Goal: Understand site structure: Understand site structure

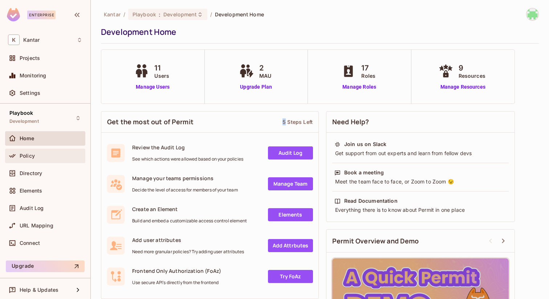
scroll to position [75, 0]
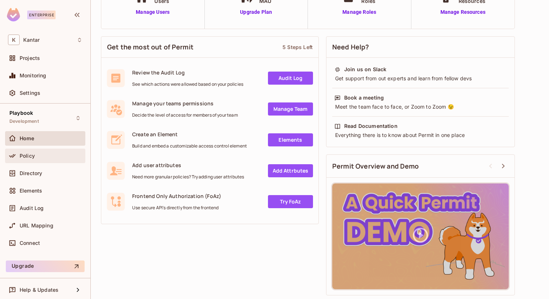
click at [36, 160] on div "Policy" at bounding box center [45, 156] width 80 height 15
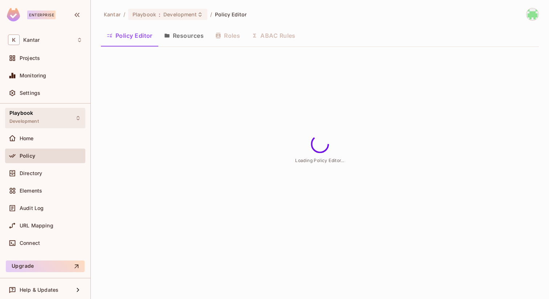
click at [45, 116] on div "Playbook Development" at bounding box center [45, 118] width 80 height 20
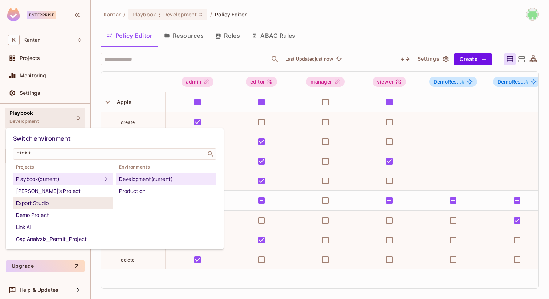
click at [45, 203] on div "Export Studio" at bounding box center [63, 203] width 94 height 9
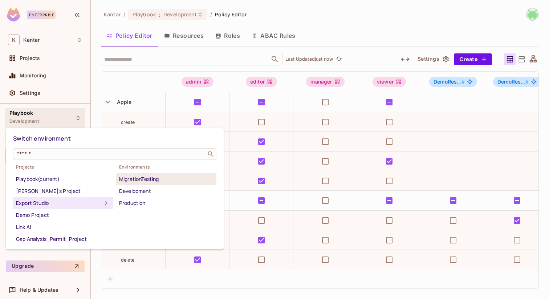
click at [141, 178] on div "MigrationTesting" at bounding box center [166, 179] width 94 height 9
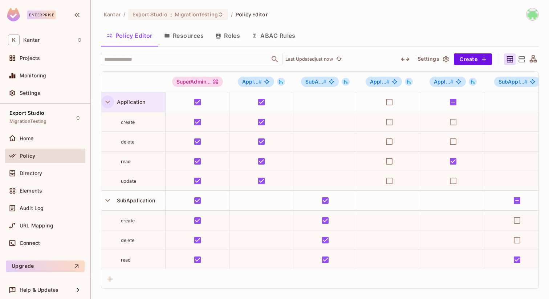
click at [106, 100] on icon "button" at bounding box center [108, 102] width 10 height 10
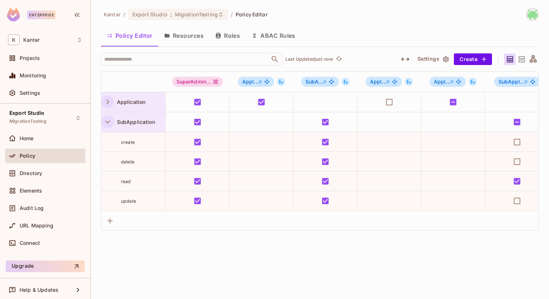
click at [107, 124] on icon "button" at bounding box center [108, 122] width 10 height 10
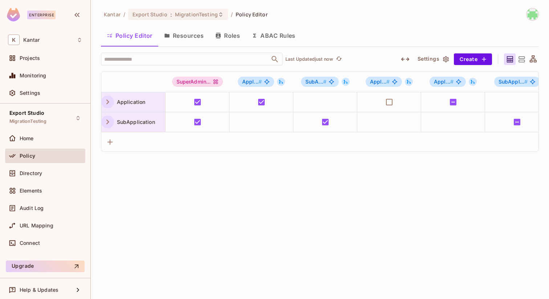
click at [112, 105] on button "button" at bounding box center [107, 102] width 13 height 13
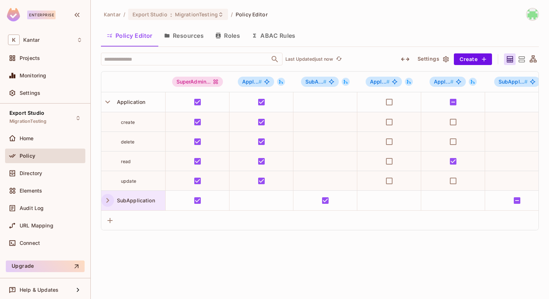
click at [106, 207] on div "SubApplication" at bounding box center [133, 201] width 64 height 20
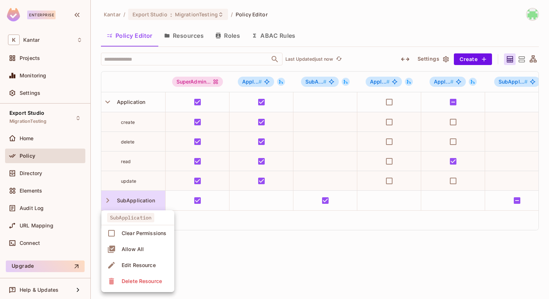
click at [110, 102] on div at bounding box center [274, 149] width 549 height 299
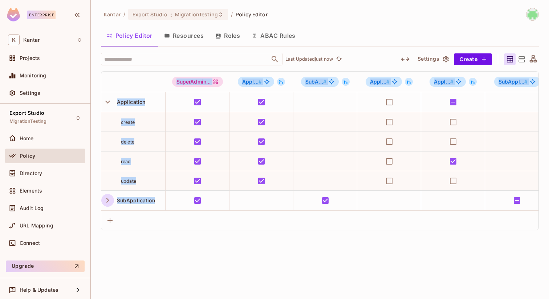
click at [224, 33] on button "Roles" at bounding box center [228, 36] width 36 height 18
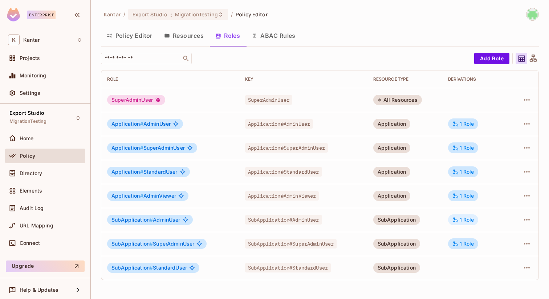
click at [460, 221] on div "1 Role" at bounding box center [463, 219] width 22 height 7
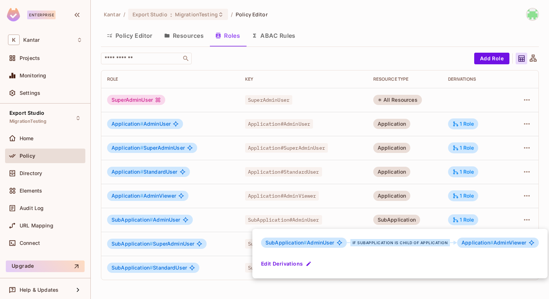
click at [524, 58] on div at bounding box center [274, 149] width 549 height 299
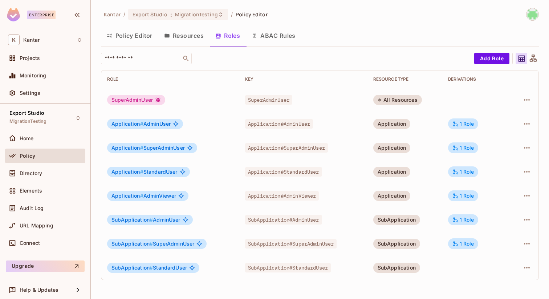
click at [535, 58] on icon at bounding box center [533, 57] width 7 height 7
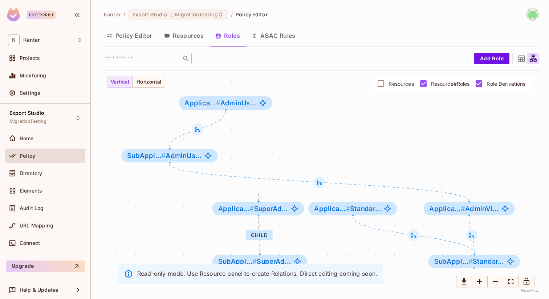
click at [513, 61] on div "Add Role" at bounding box center [506, 59] width 65 height 12
click at [521, 58] on icon at bounding box center [521, 58] width 9 height 9
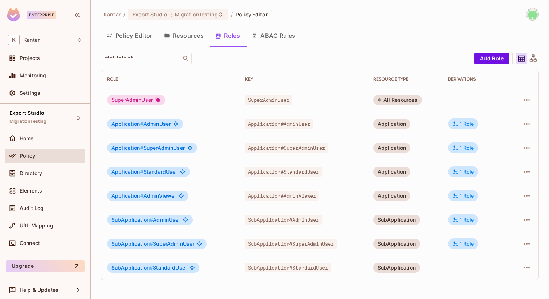
click at [125, 34] on button "Policy Editor" at bounding box center [129, 36] width 57 height 18
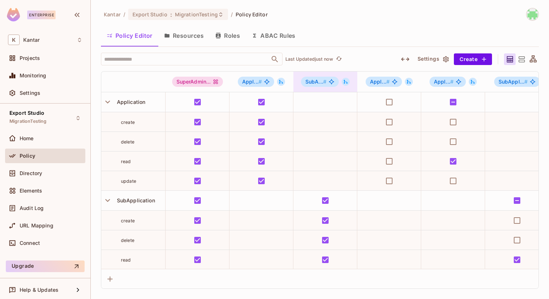
click at [296, 76] on div "SubA... #" at bounding box center [325, 82] width 64 height 20
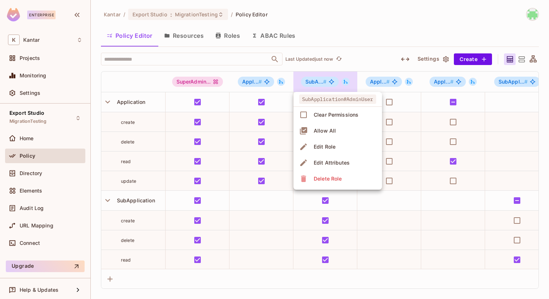
click at [311, 81] on div at bounding box center [274, 149] width 549 height 299
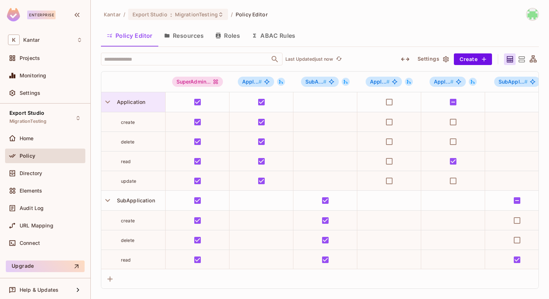
click at [134, 97] on div "Application" at bounding box center [133, 102] width 64 height 20
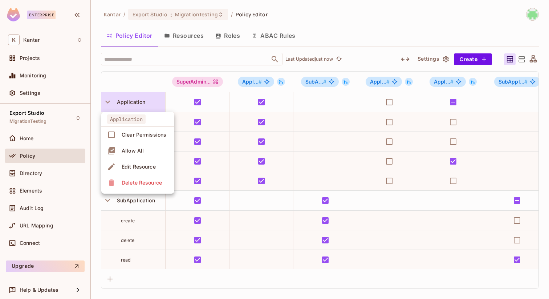
click at [106, 102] on div at bounding box center [274, 149] width 549 height 299
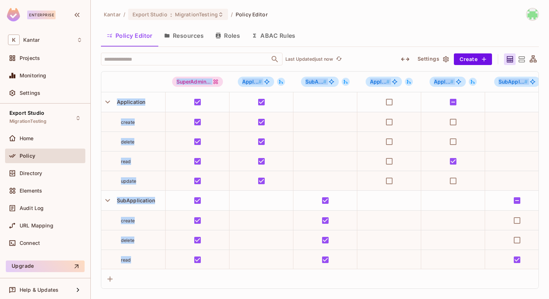
click at [106, 102] on icon "button" at bounding box center [107, 102] width 5 height 3
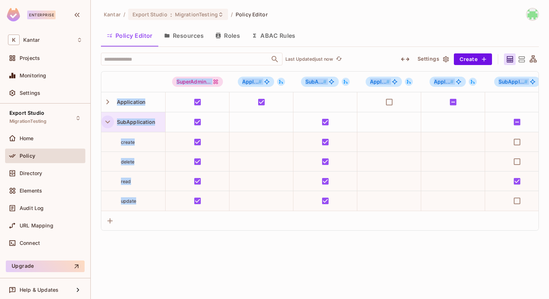
click at [106, 124] on icon "button" at bounding box center [108, 122] width 10 height 10
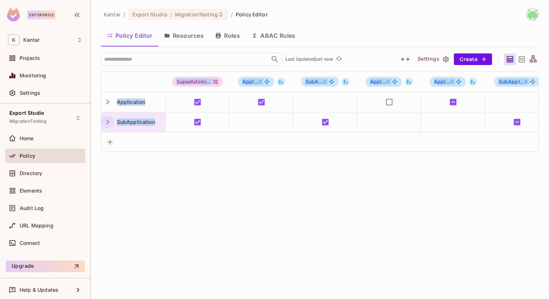
click at [191, 38] on button "Resources" at bounding box center [183, 36] width 51 height 18
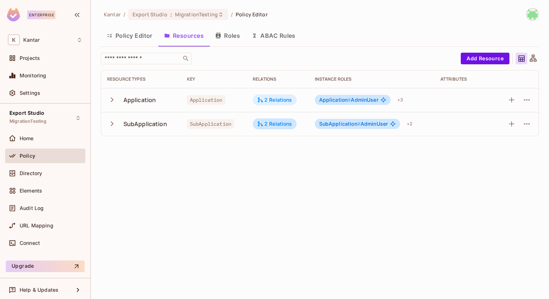
click at [272, 100] on div "2 Relations" at bounding box center [274, 100] width 35 height 7
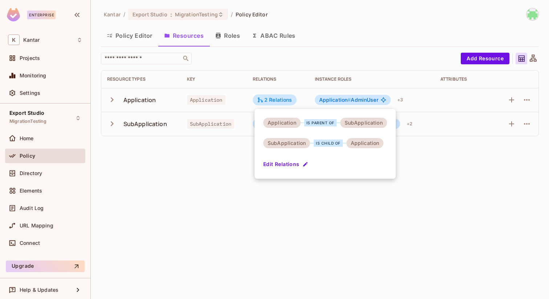
click at [295, 66] on div at bounding box center [274, 149] width 549 height 299
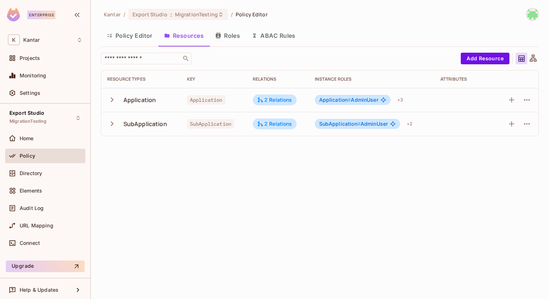
click at [269, 130] on td "2 Relations" at bounding box center [278, 124] width 62 height 24
click at [269, 127] on div "2 Relations" at bounding box center [275, 123] width 44 height 11
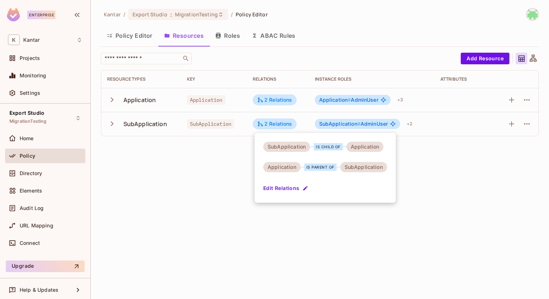
click at [348, 97] on div at bounding box center [274, 149] width 549 height 299
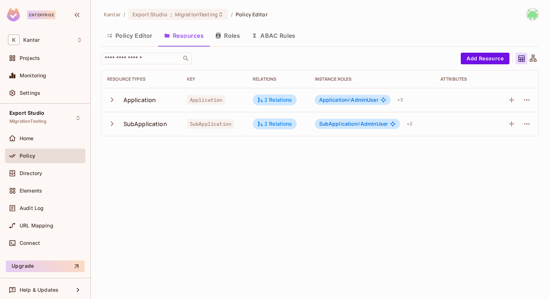
click at [349, 98] on span "#" at bounding box center [349, 100] width 3 height 6
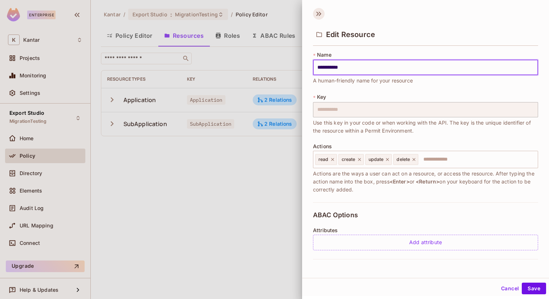
click at [315, 18] on icon at bounding box center [319, 14] width 12 height 12
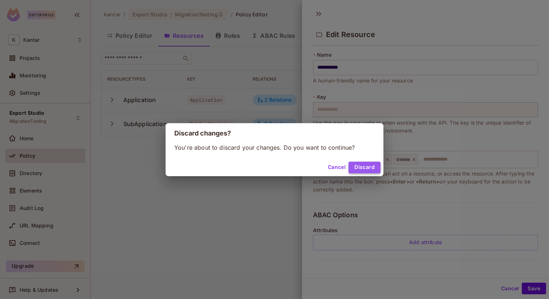
click at [362, 169] on button "Discard" at bounding box center [365, 168] width 32 height 12
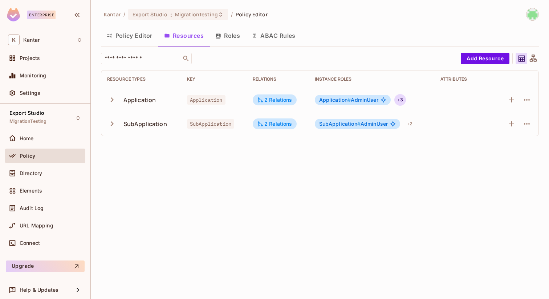
click at [402, 100] on div "+ 3" at bounding box center [400, 100] width 12 height 12
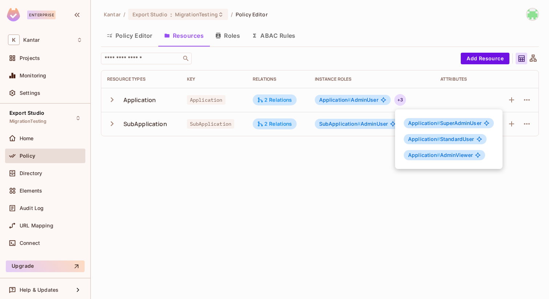
click at [380, 147] on div at bounding box center [274, 149] width 549 height 299
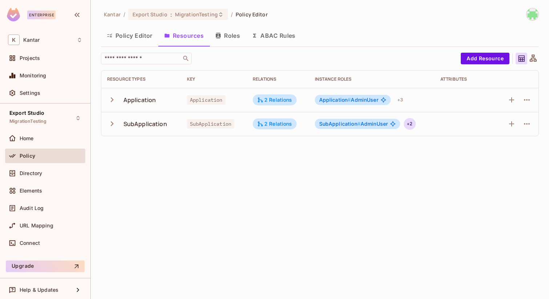
click at [415, 124] on div "+ 2" at bounding box center [410, 124] width 12 height 12
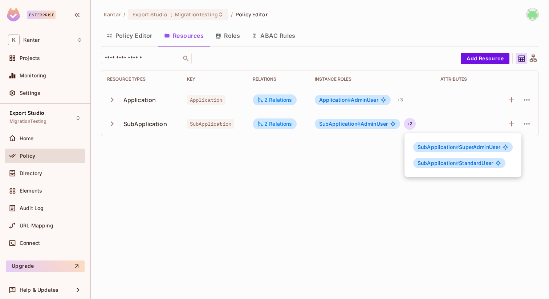
click at [385, 151] on div at bounding box center [274, 149] width 549 height 299
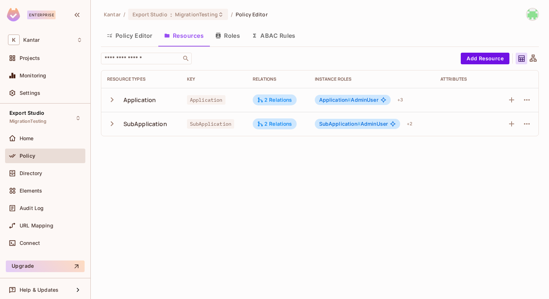
click at [135, 36] on button "Policy Editor" at bounding box center [129, 36] width 57 height 18
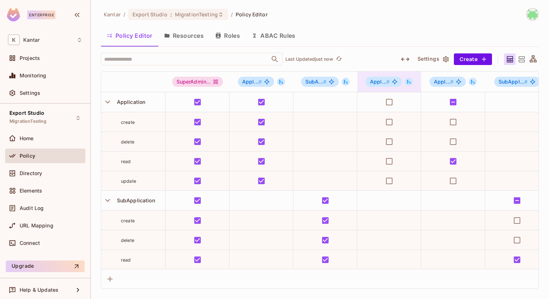
click at [409, 82] on icon at bounding box center [409, 82] width 4 height 4
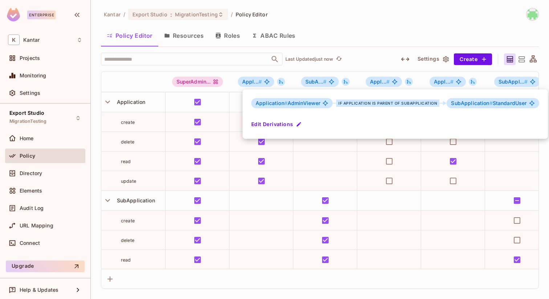
click at [380, 54] on div at bounding box center [274, 149] width 549 height 299
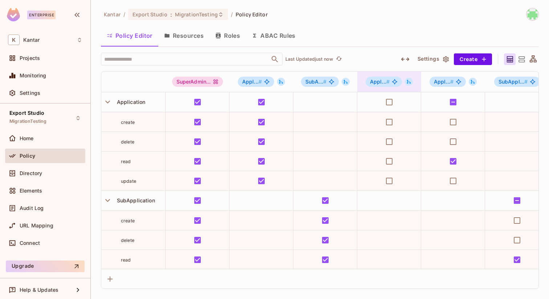
click at [410, 81] on icon at bounding box center [408, 81] width 5 height 5
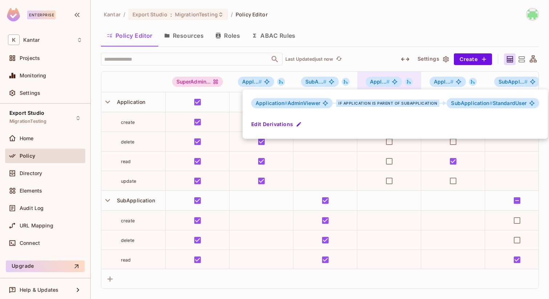
click at [410, 81] on div at bounding box center [274, 149] width 549 height 299
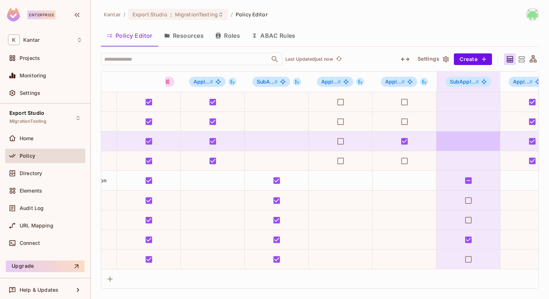
scroll to position [20, 0]
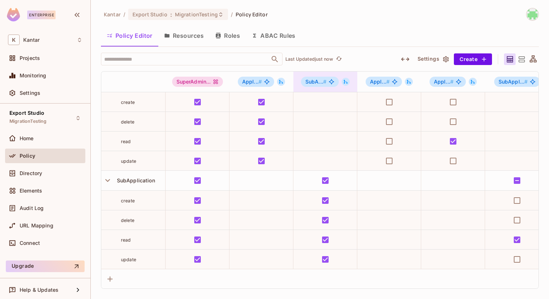
click at [344, 82] on icon at bounding box center [346, 82] width 4 height 4
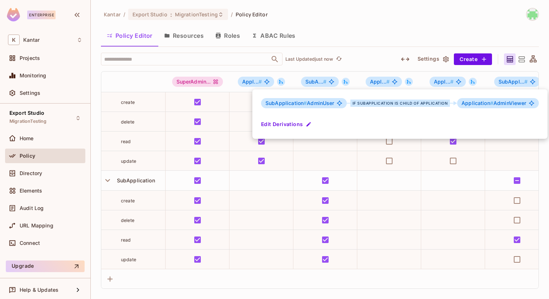
click at [381, 60] on div at bounding box center [274, 149] width 549 height 299
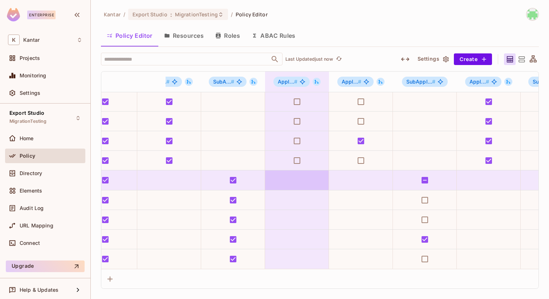
scroll to position [20, 0]
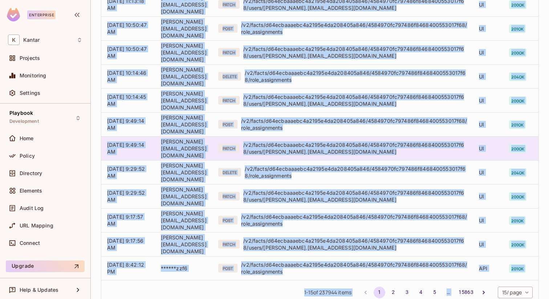
scroll to position [212, 0]
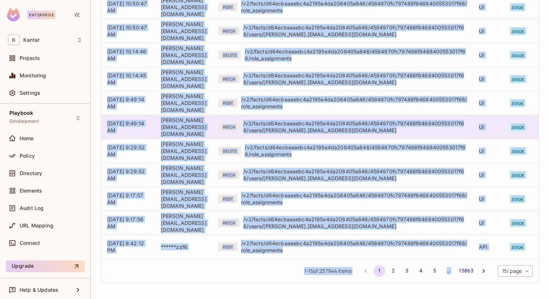
drag, startPoint x: 362, startPoint y: 66, endPoint x: 484, endPoint y: 299, distance: 262.4
click at [484, 299] on div "Kantar / Settings r Members API Keys JWKS Config Activity Log API Log API logs …" at bounding box center [320, 149] width 458 height 299
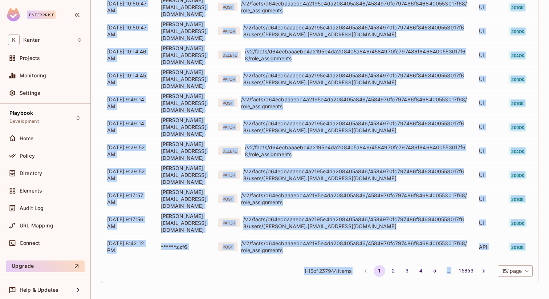
click at [479, 289] on div "Kantar / Settings r Members API Keys JWKS Config Activity Log API Log API logs …" at bounding box center [320, 149] width 458 height 299
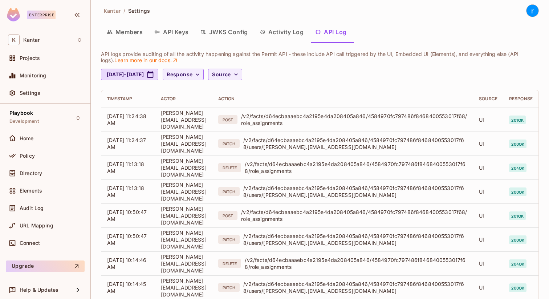
scroll to position [0, 0]
